Goal: Navigation & Orientation: Find specific page/section

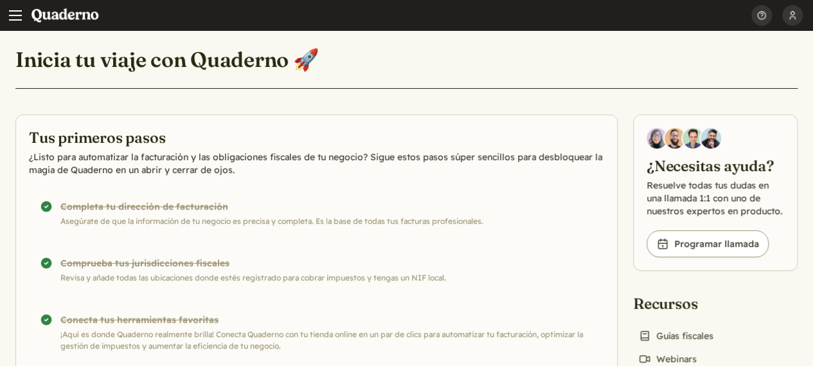
drag, startPoint x: 42, startPoint y: 125, endPoint x: 39, endPoint y: 132, distance: 7.5
